Goal: Task Accomplishment & Management: Manage account settings

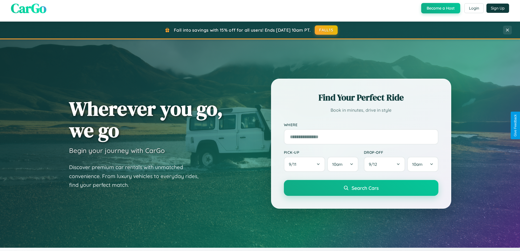
scroll to position [235, 0]
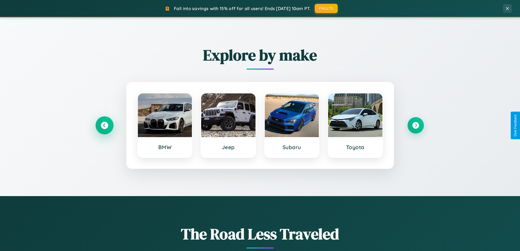
click at [104, 125] on icon at bounding box center [104, 125] width 7 height 7
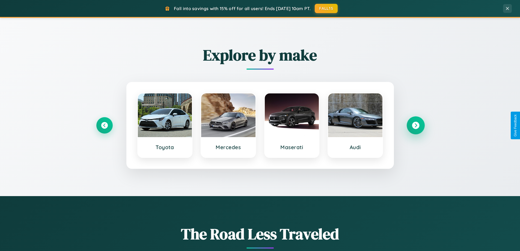
click at [416, 125] on icon at bounding box center [415, 125] width 7 height 7
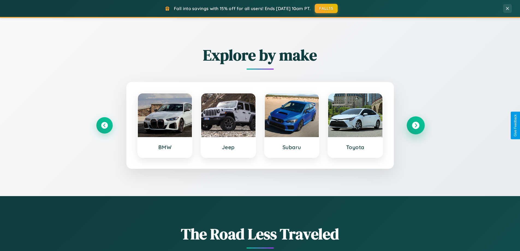
click at [416, 125] on icon at bounding box center [415, 125] width 7 height 7
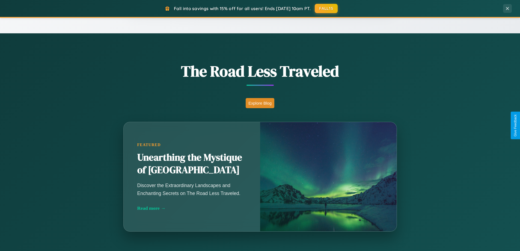
scroll to position [1051, 0]
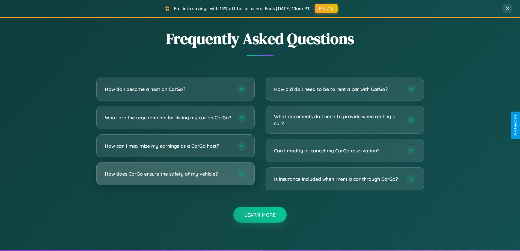
click at [175, 177] on h3 "How does CarGo ensure the safety of my vehicle?" at bounding box center [168, 173] width 127 height 7
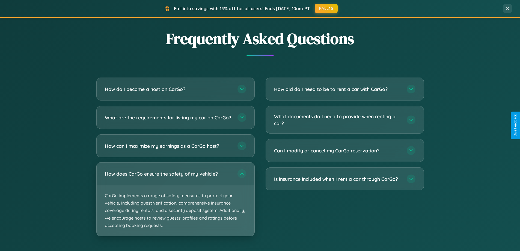
click at [175, 204] on p "CarGo implements a range of safety measures to protect your vehicle, including …" at bounding box center [176, 210] width 158 height 51
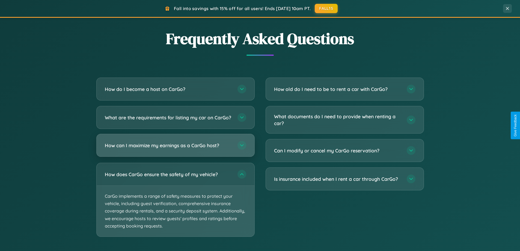
click at [175, 149] on h3 "How can I maximize my earnings as a CarGo host?" at bounding box center [168, 145] width 127 height 7
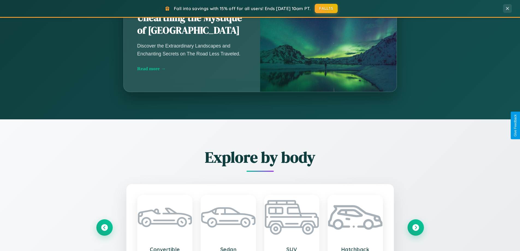
scroll to position [0, 0]
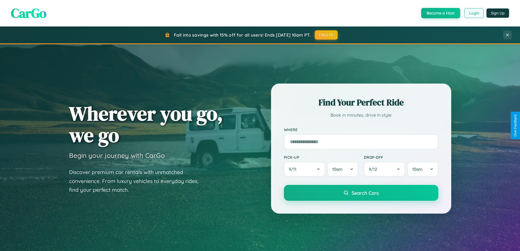
click at [474, 13] on button "Login" at bounding box center [473, 13] width 19 height 10
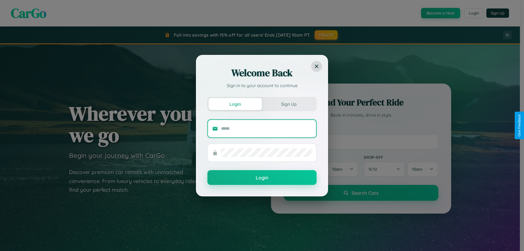
click at [267, 128] on input "text" at bounding box center [266, 128] width 91 height 9
type input "**********"
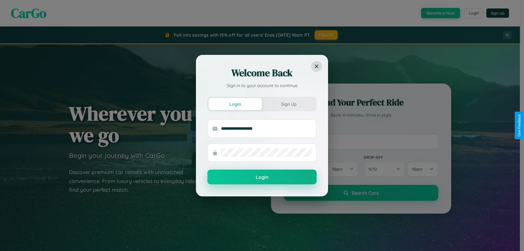
click at [262, 177] on button "Login" at bounding box center [262, 177] width 109 height 15
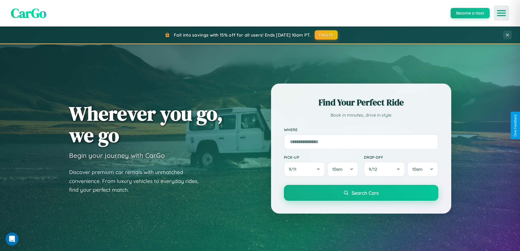
click at [502, 13] on icon "Open menu" at bounding box center [502, 13] width 8 height 5
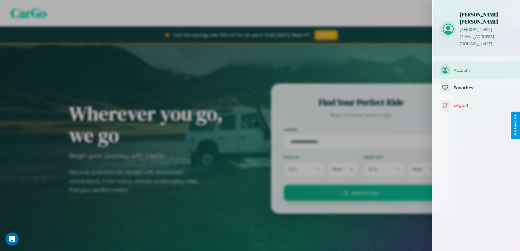
click at [477, 67] on span "Account" at bounding box center [483, 69] width 58 height 5
